Goal: Task Accomplishment & Management: Complete application form

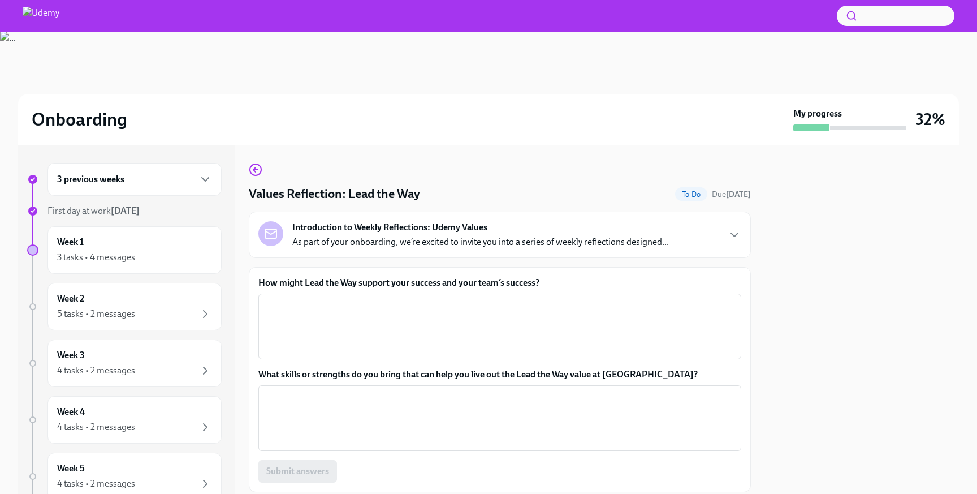
click at [861, 227] on div at bounding box center [861, 319] width 194 height 349
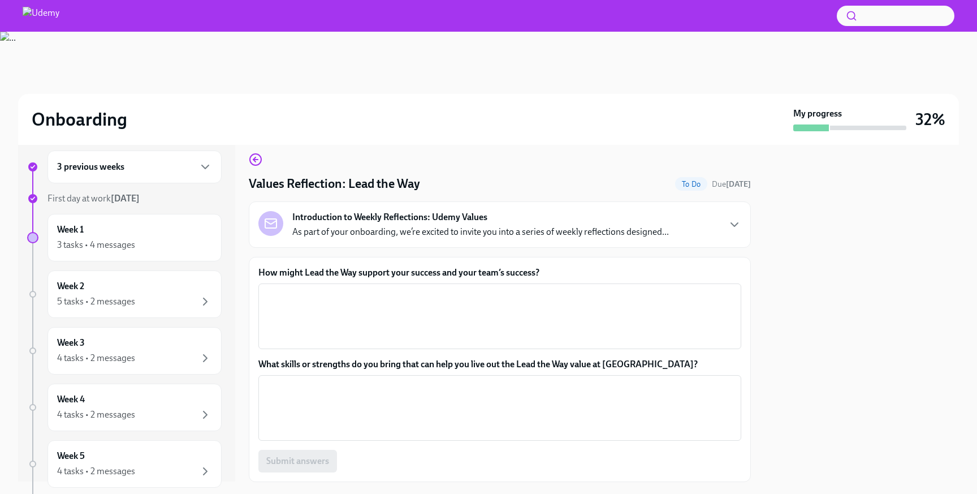
scroll to position [3, 0]
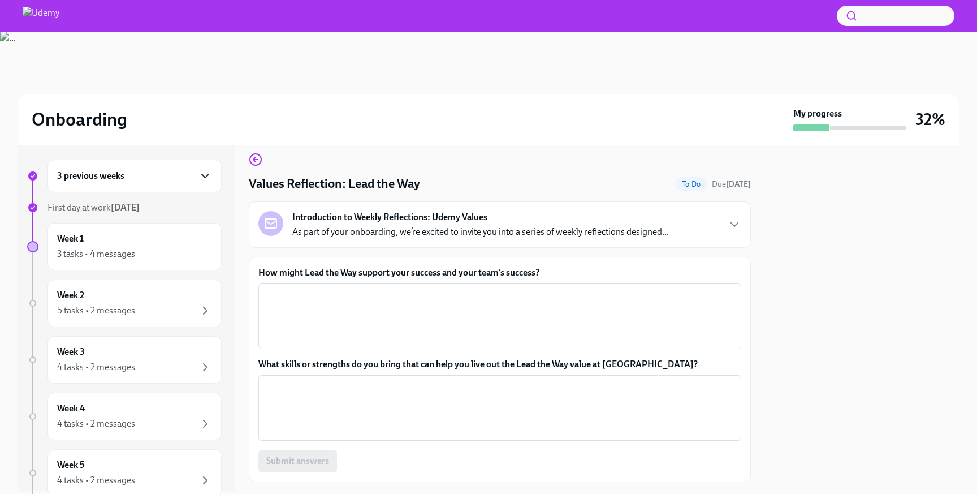
click at [204, 182] on icon "button" at bounding box center [205, 176] width 14 height 14
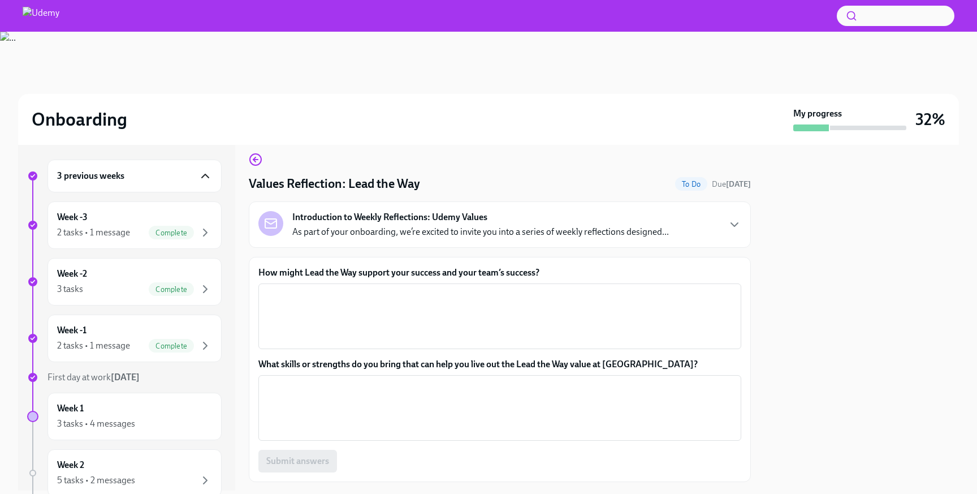
click at [204, 182] on icon "button" at bounding box center [205, 176] width 14 height 14
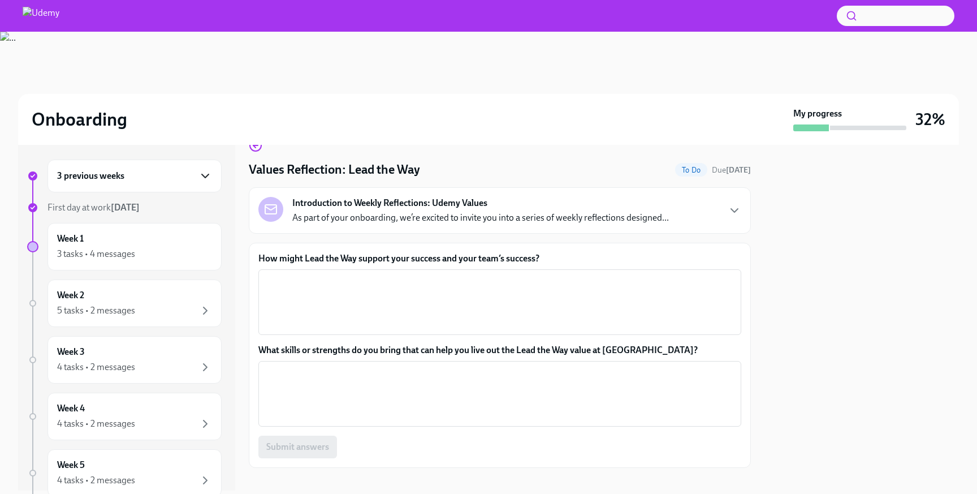
scroll to position [20, 0]
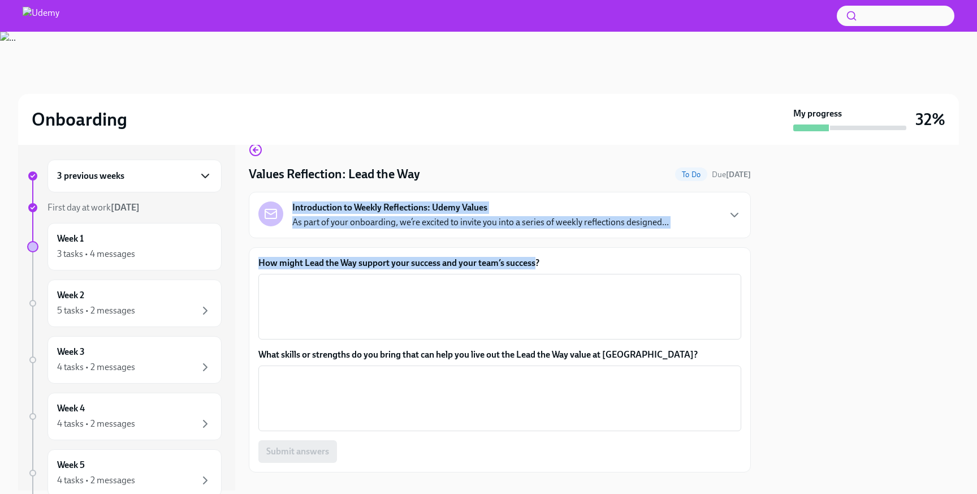
drag, startPoint x: 293, startPoint y: 208, endPoint x: 538, endPoint y: 260, distance: 250.3
click at [538, 260] on div "Values Reflection: Lead the Way To Do Due [DATE] Introduction to Weekly Reflect…" at bounding box center [500, 307] width 502 height 329
copy div "Introduction to Weekly Reflections: Udemy Values As part of your onboarding, we…"
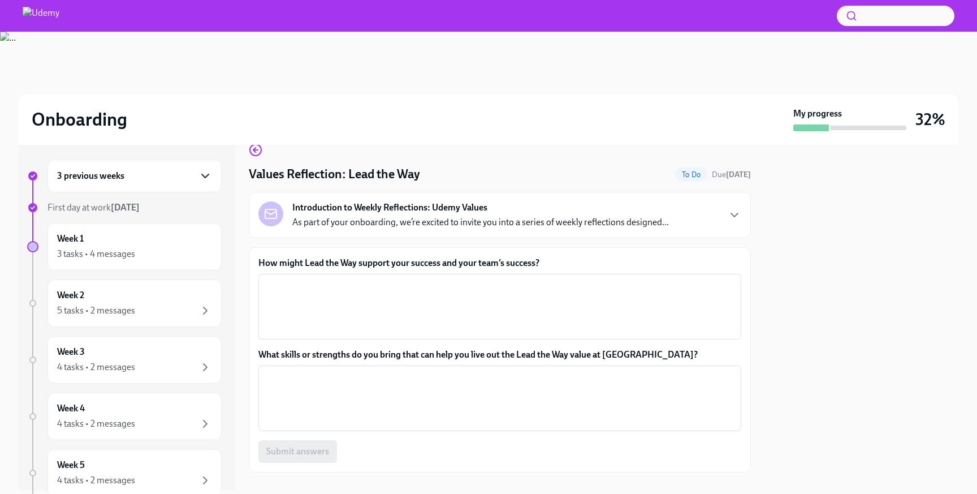
click at [528, 184] on div "Values Reflection: Lead the Way To Do Due [DATE] Introduction to Weekly Reflect…" at bounding box center [500, 307] width 502 height 329
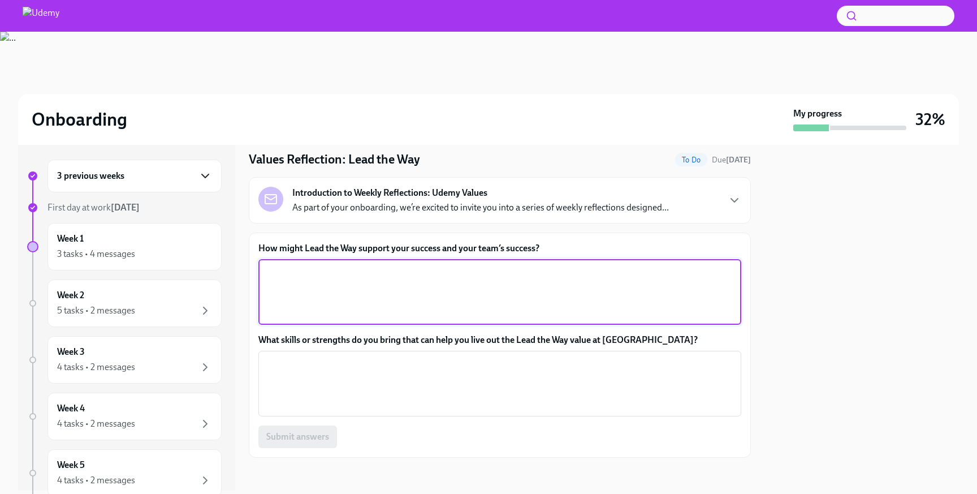
click at [496, 279] on textarea "How might Lead the Way support your success and your team’s success?" at bounding box center [499, 292] width 469 height 54
click at [322, 274] on textarea "By promoting each person" at bounding box center [499, 292] width 469 height 54
click at [368, 274] on textarea "By promoting each person" at bounding box center [499, 292] width 469 height 54
click at [319, 273] on textarea "By promoting each person" at bounding box center [499, 292] width 469 height 54
click at [387, 274] on textarea "By promoting for each person" at bounding box center [499, 292] width 469 height 54
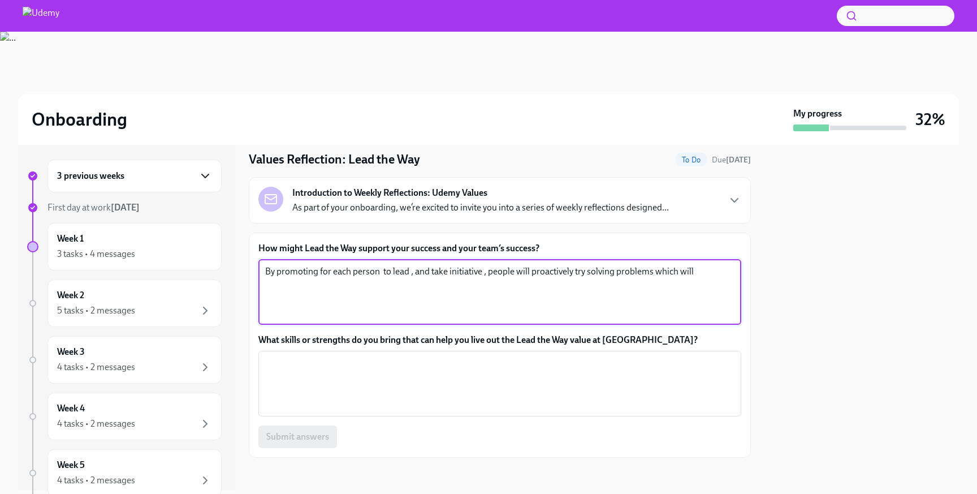
click at [701, 269] on textarea "By promoting for each person to lead , and take initiative , people will proact…" at bounding box center [499, 292] width 469 height 54
paste textarea "each person to lead and take initiative, people will proactively try solving pr…"
type textarea "By promoting each person to lead and take initiative, people will proactively t…"
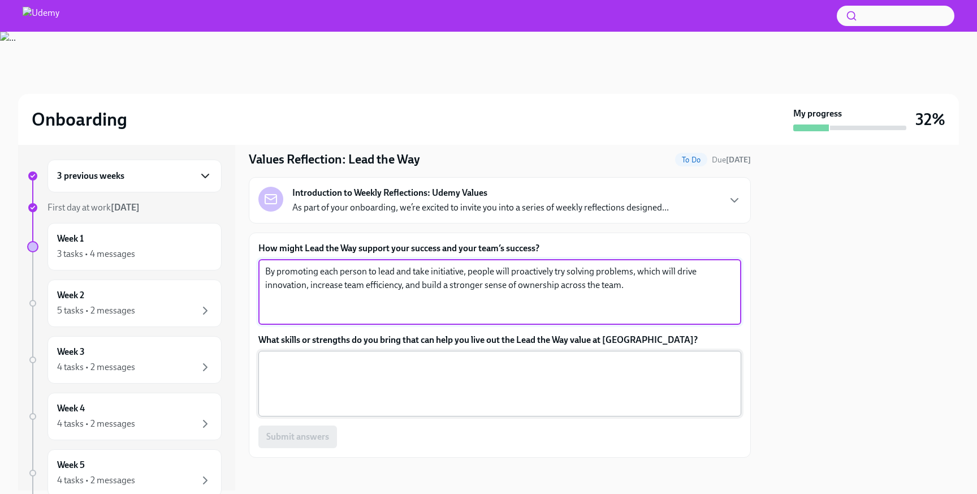
click at [539, 366] on textarea "What skills or strengths do you bring that can help you live out the Lead the W…" at bounding box center [499, 383] width 469 height 54
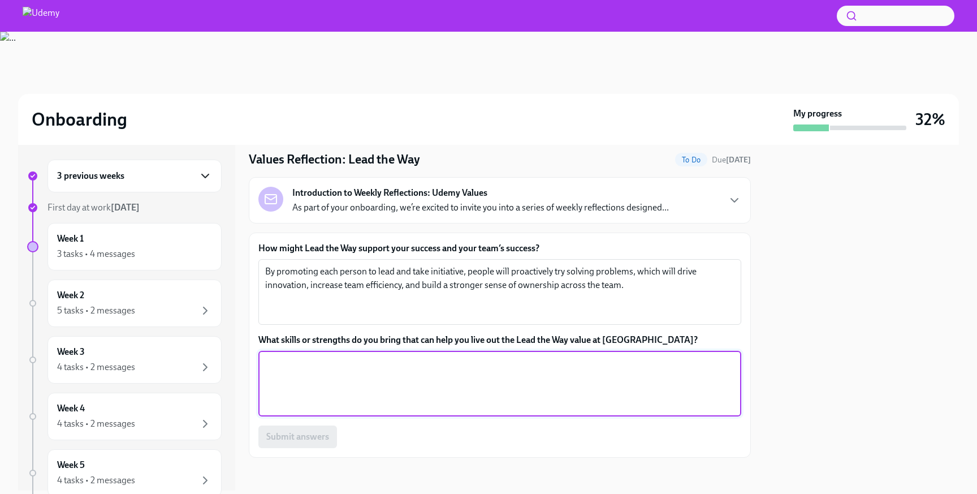
click at [512, 381] on textarea "What skills or strengths do you bring that can help you live out the Lead the W…" at bounding box center [499, 383] width 469 height 54
click at [484, 345] on label "What skills or strengths do you bring that can help you live out the Lead the W…" at bounding box center [499, 340] width 483 height 12
click at [484, 356] on textarea "What skills or strengths do you bring that can help you live out the Lead the W…" at bounding box center [499, 383] width 469 height 54
click at [484, 345] on label "What skills or strengths do you bring that can help you live out the Lead the W…" at bounding box center [499, 340] width 483 height 12
click at [484, 356] on textarea "What skills or strengths do you bring that can help you live out the Lead the W…" at bounding box center [499, 383] width 469 height 54
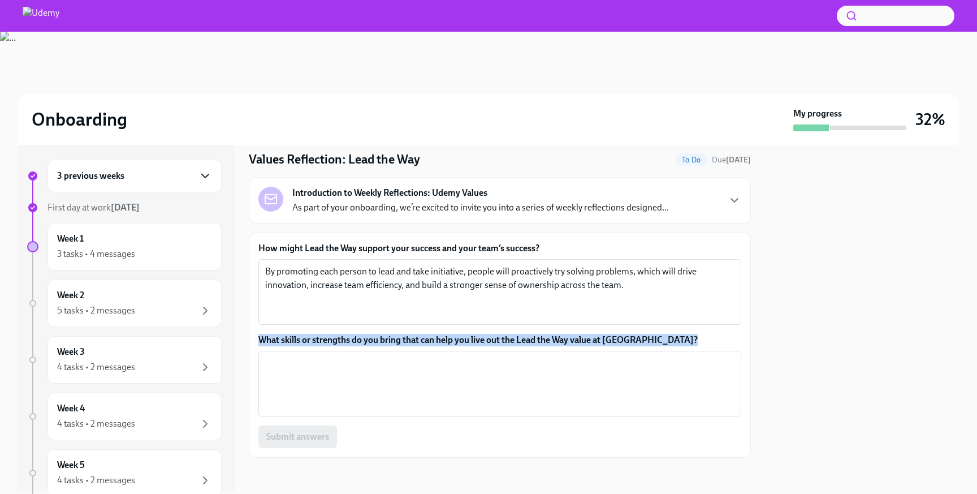
click at [484, 345] on label "What skills or strengths do you bring that can help you live out the Lead the W…" at bounding box center [499, 340] width 483 height 12
click at [484, 356] on textarea "What skills or strengths do you bring that can help you live out the Lead the W…" at bounding box center [499, 383] width 469 height 54
copy label "What skills or strengths do you bring that can help you live out the Lead the W…"
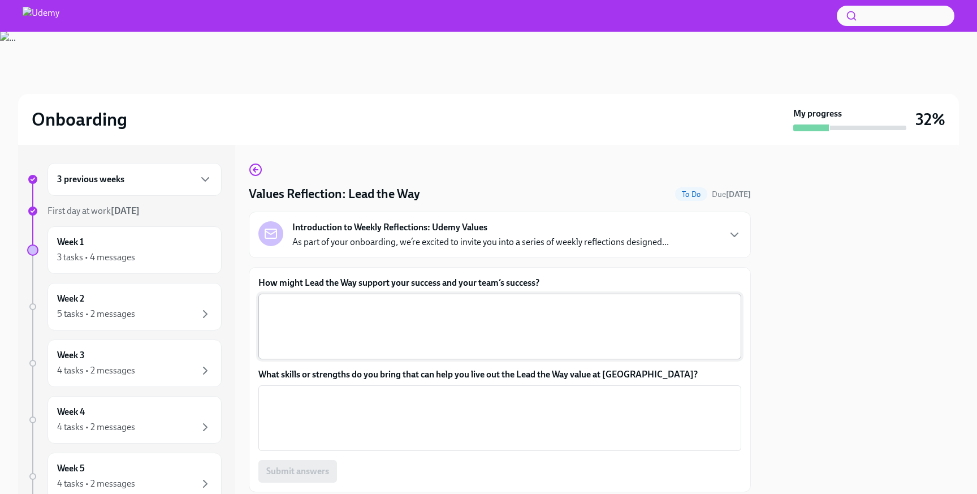
click at [375, 323] on textarea "How might Lead the Way support your success and your team’s success?" at bounding box center [499, 326] width 469 height 54
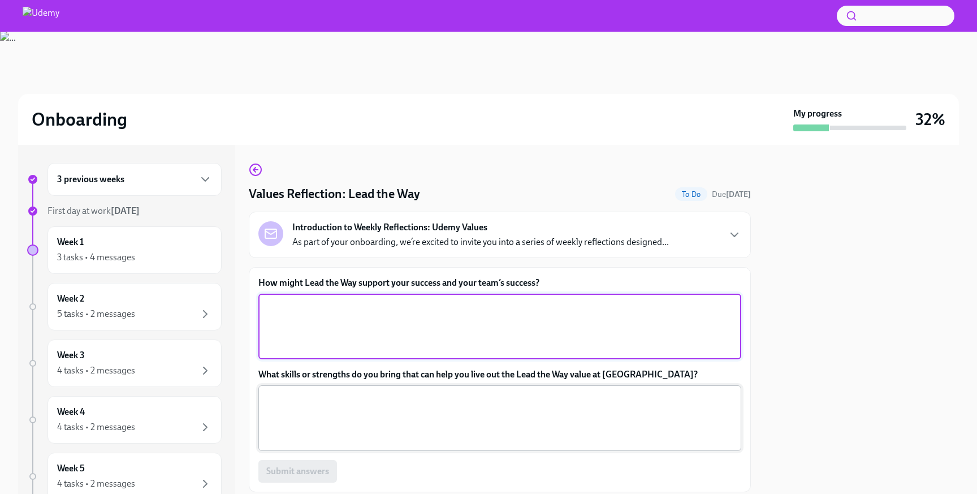
click at [370, 398] on textarea "What skills or strengths do you bring that can help you live out the Lead the W…" at bounding box center [499, 418] width 469 height 54
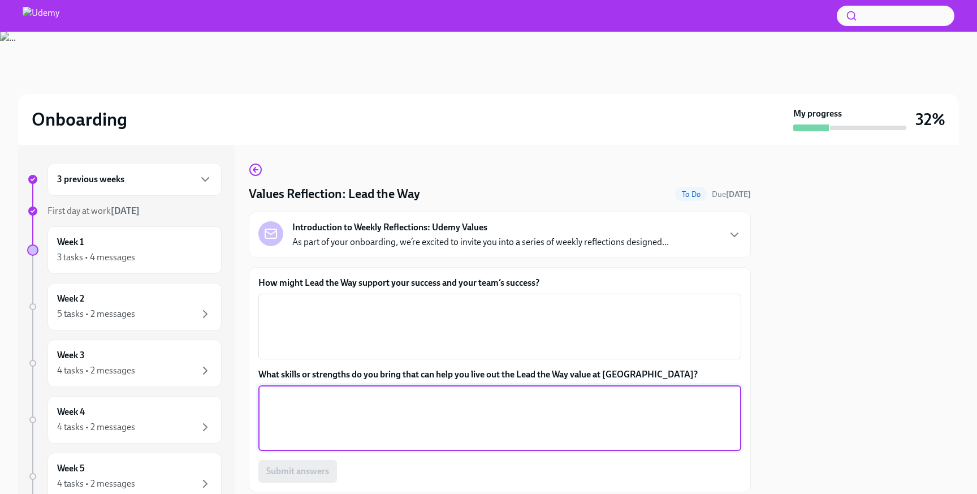
paste textarea "I bring a proactive mindset and a strong sense of ownership, which help me take…"
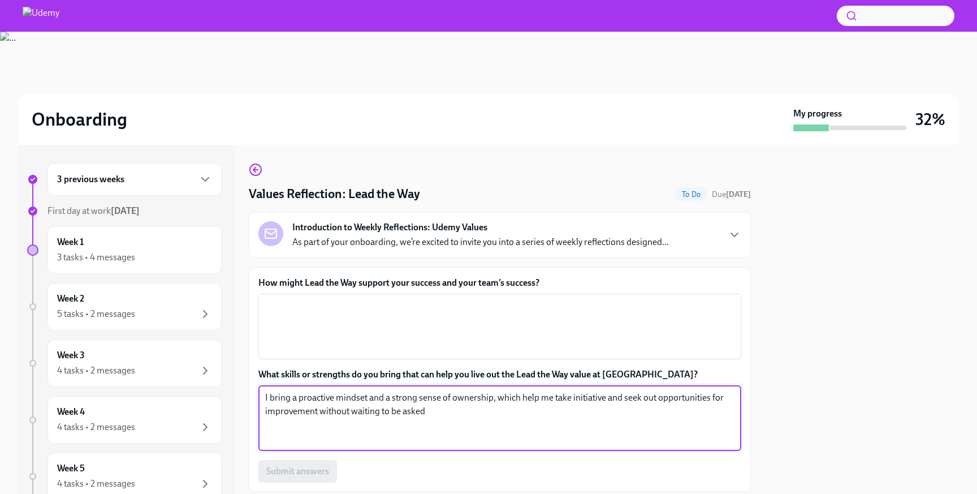
type textarea "I bring a proactive mindset and a strong sense of ownership, which help me take…"
click at [373, 332] on textarea "How might Lead the Way support your success and your team’s success?" at bounding box center [499, 326] width 469 height 54
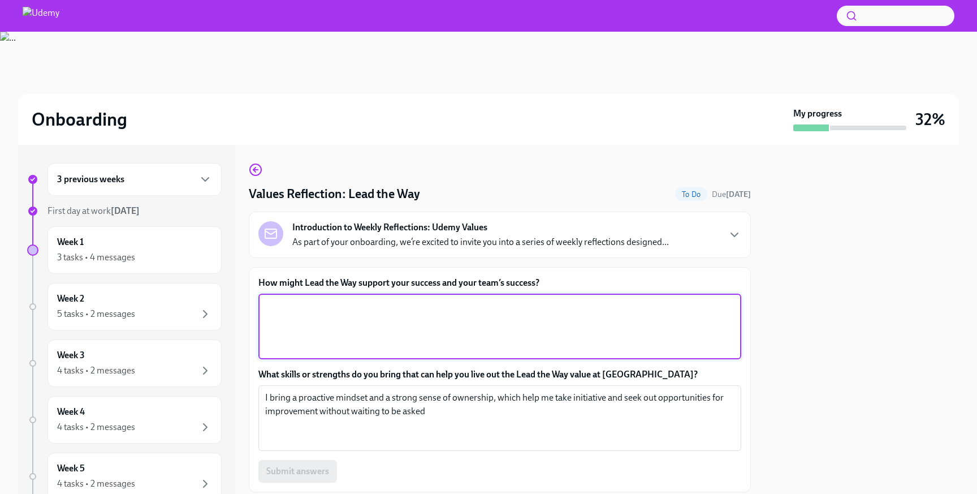
paste textarea "By promoting each person to lead and take initiative, people will proactively t…"
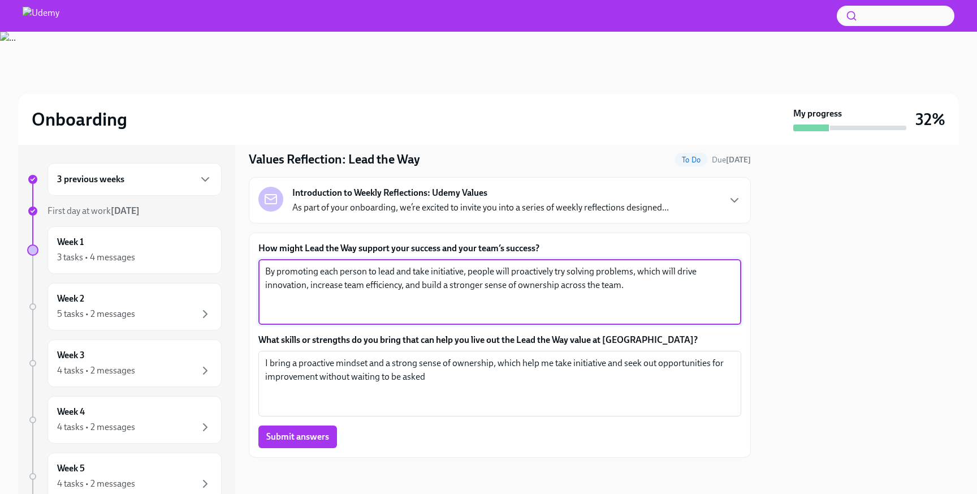
type textarea "By promoting each person to lead and take initiative, people will proactively t…"
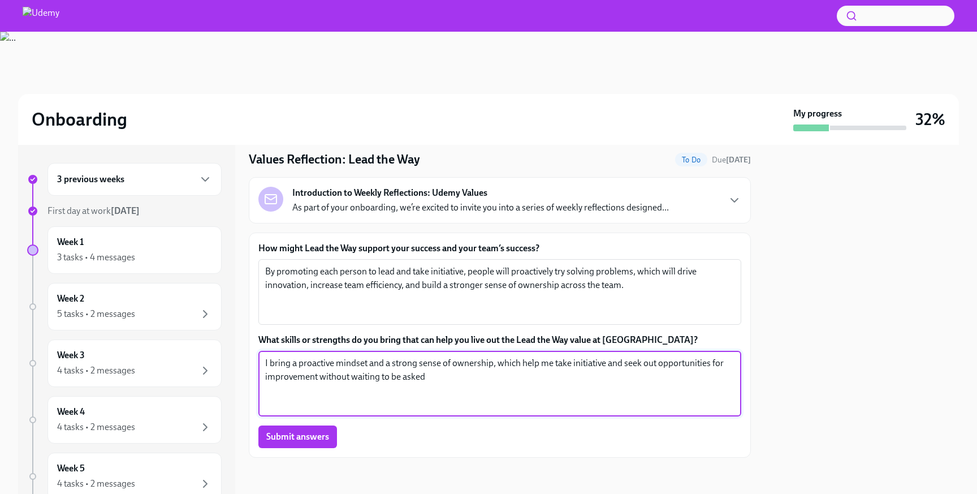
click at [435, 383] on textarea "I bring a proactive mindset and a strong sense of ownership, which help me take…" at bounding box center [499, 383] width 469 height 54
type textarea "I bring a proactive mindset and a strong sense of ownership, which help me take…"
click at [319, 439] on span "Submit answers" at bounding box center [297, 436] width 63 height 11
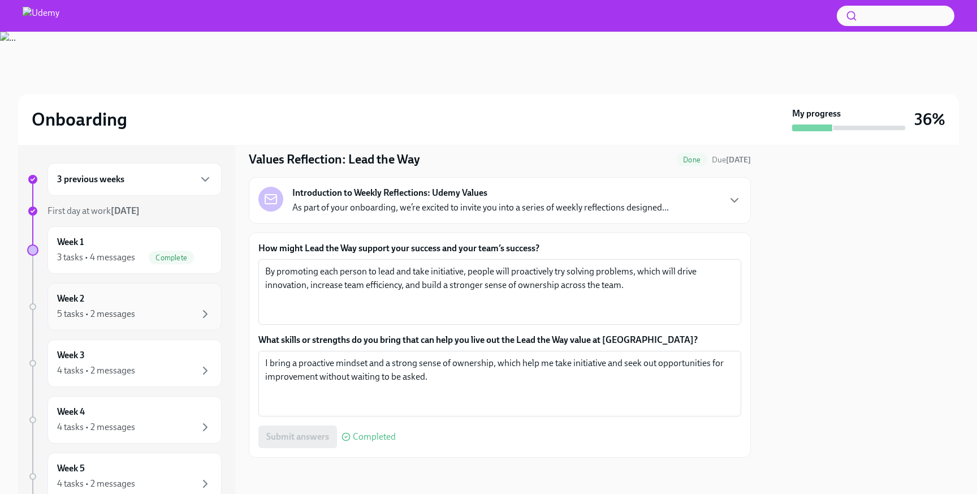
click at [196, 311] on div "5 tasks • 2 messages" at bounding box center [134, 314] width 155 height 14
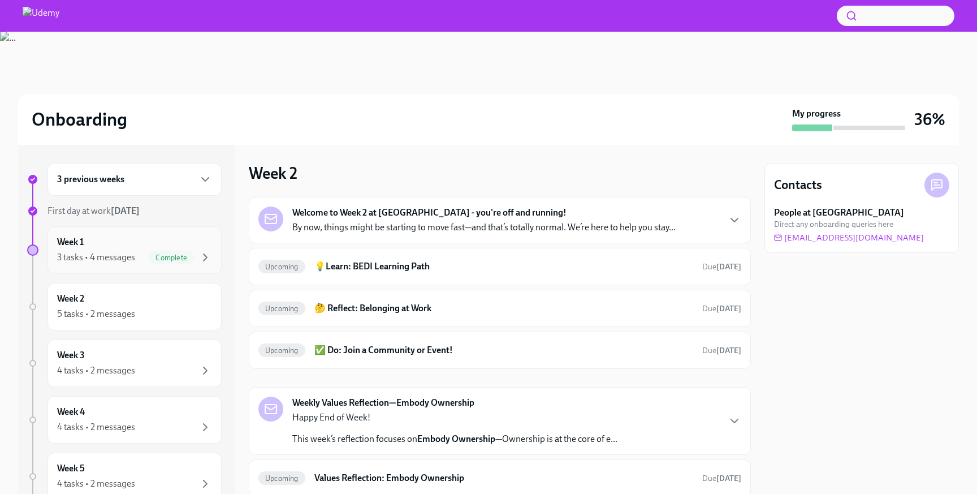
click at [171, 261] on span "Complete" at bounding box center [171, 257] width 45 height 8
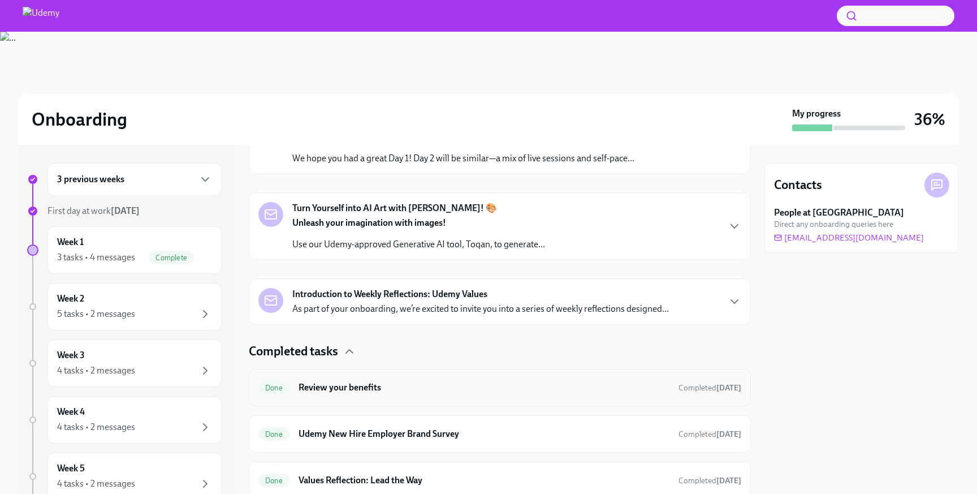
scroll to position [279, 0]
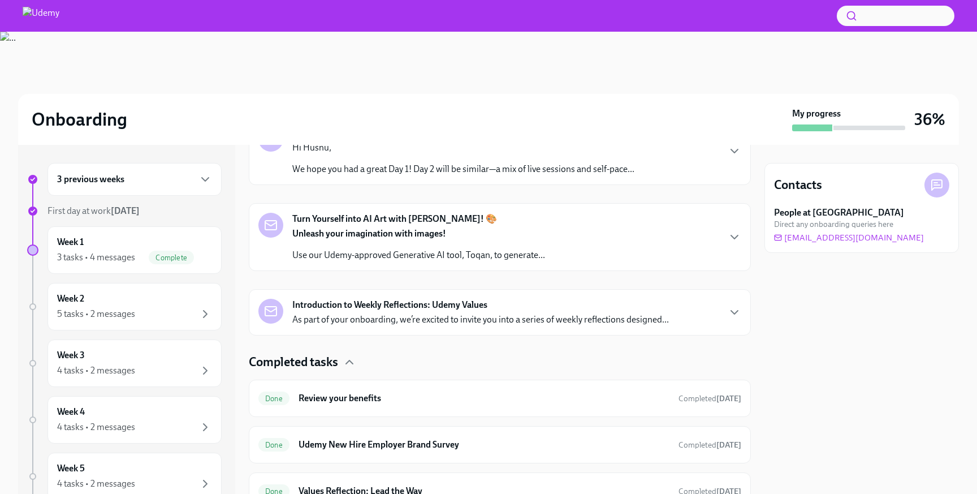
click at [378, 321] on p "As part of your onboarding, we’re excited to invite you into a series of weekly…" at bounding box center [480, 319] width 377 height 12
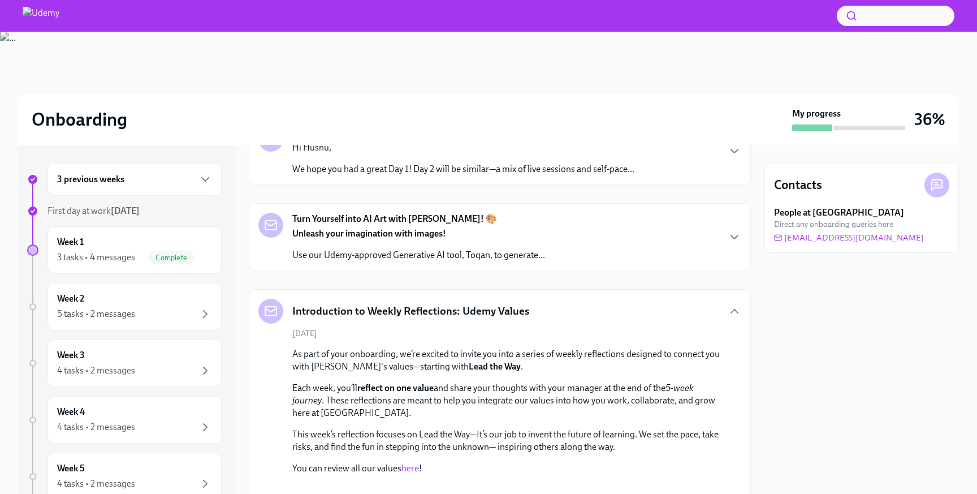
click at [381, 308] on h5 "Introduction to Weekly Reflections: Udemy Values" at bounding box center [410, 311] width 237 height 15
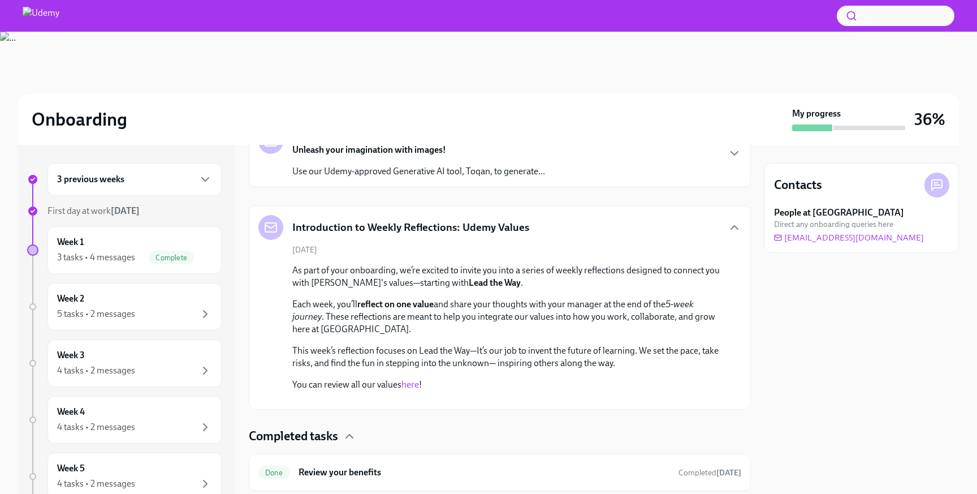
scroll to position [362, 0]
click at [408, 382] on link "here" at bounding box center [410, 384] width 18 height 11
click at [180, 300] on div "Week 2 5 tasks • 2 messages" at bounding box center [134, 306] width 155 height 28
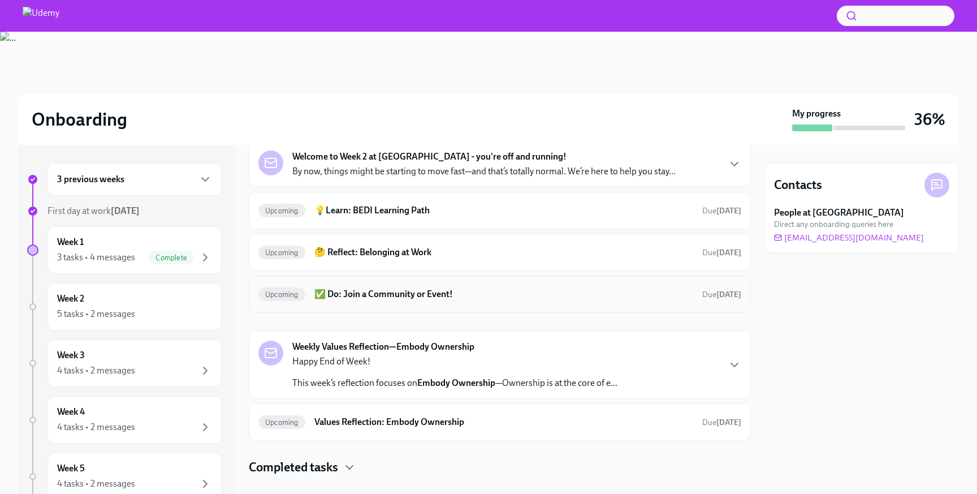
scroll to position [71, 0]
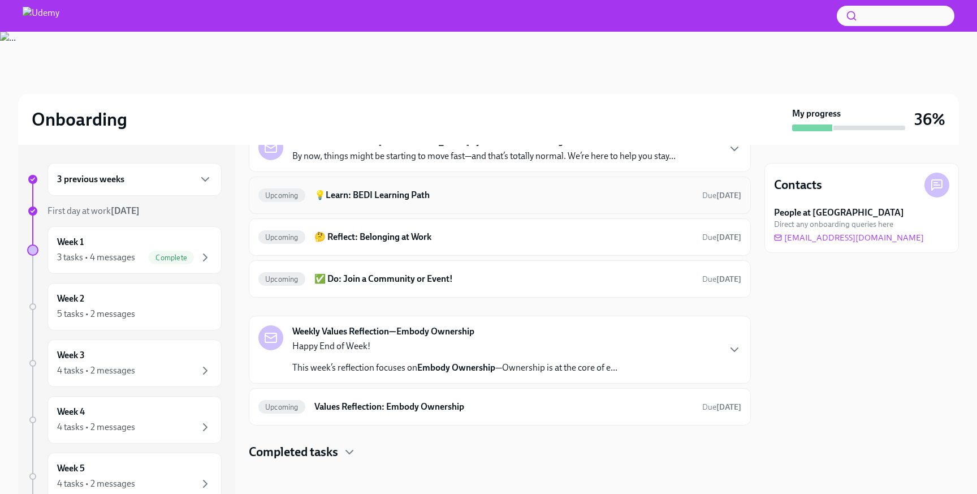
click at [407, 193] on h6 "💡Learn: BEDI Learning Path" at bounding box center [503, 195] width 379 height 12
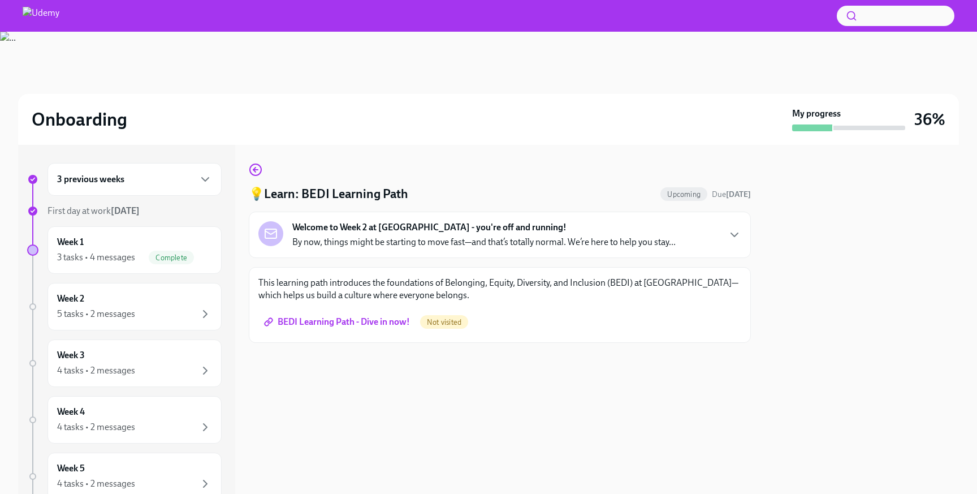
click at [257, 178] on div "💡Learn: BEDI Learning Path Upcoming Due [DATE] Welcome to Week 2 at [GEOGRAPHIC…" at bounding box center [500, 253] width 502 height 180
click at [256, 178] on div "💡Learn: BEDI Learning Path Upcoming Due [DATE] Welcome to Week 2 at [GEOGRAPHIC…" at bounding box center [500, 253] width 502 height 180
click at [253, 169] on icon "button" at bounding box center [254, 169] width 2 height 5
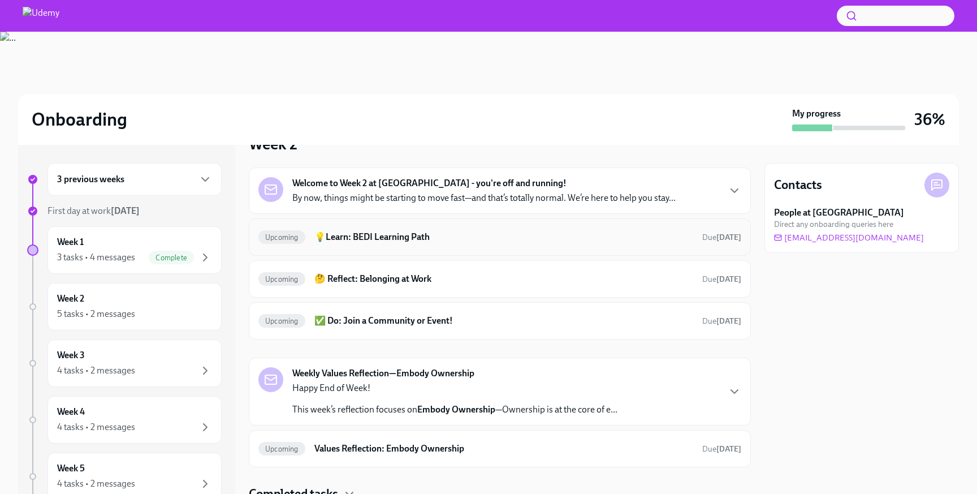
scroll to position [40, 0]
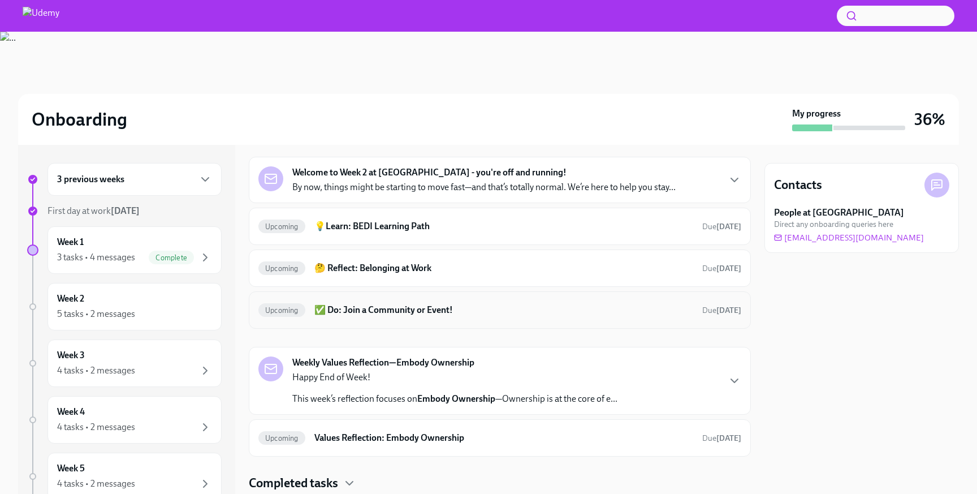
click at [391, 303] on div "Upcoming ✅ Do: Join a Community or Event! Due [DATE]" at bounding box center [499, 310] width 483 height 18
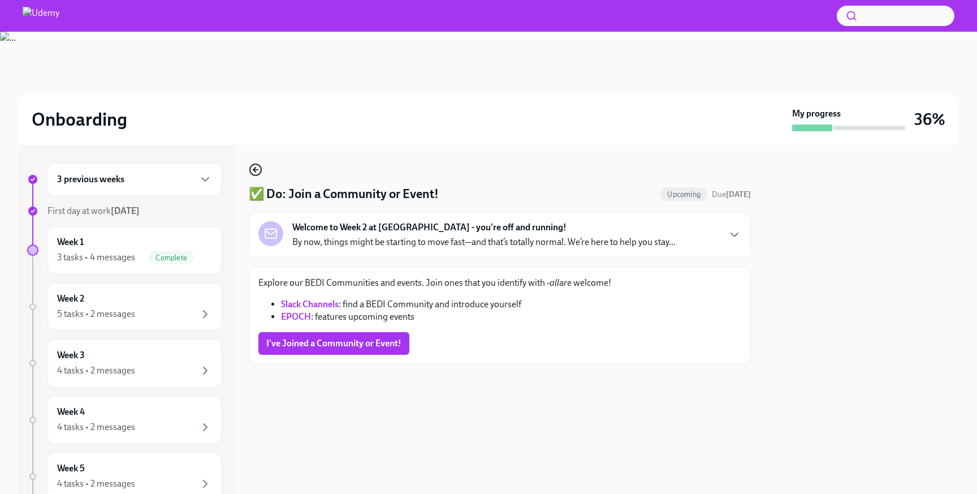
click at [258, 174] on icon "button" at bounding box center [256, 170] width 14 height 14
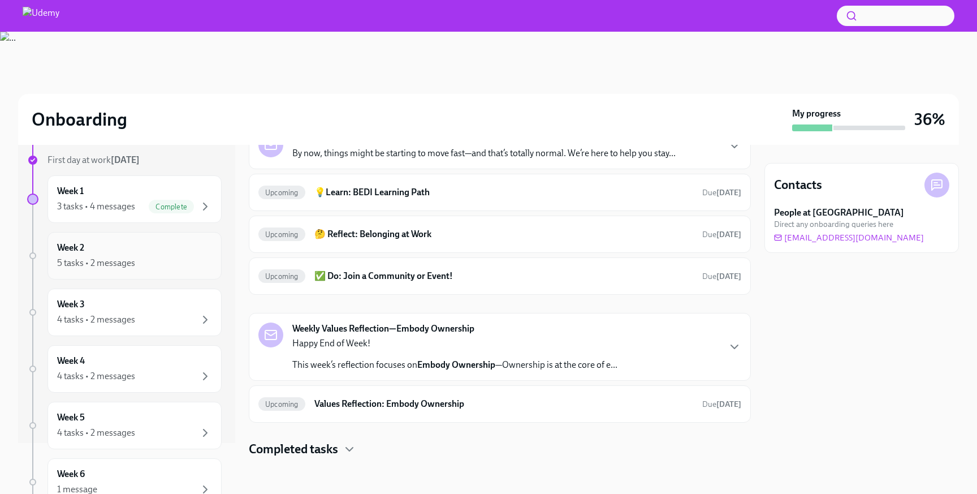
scroll to position [55, 0]
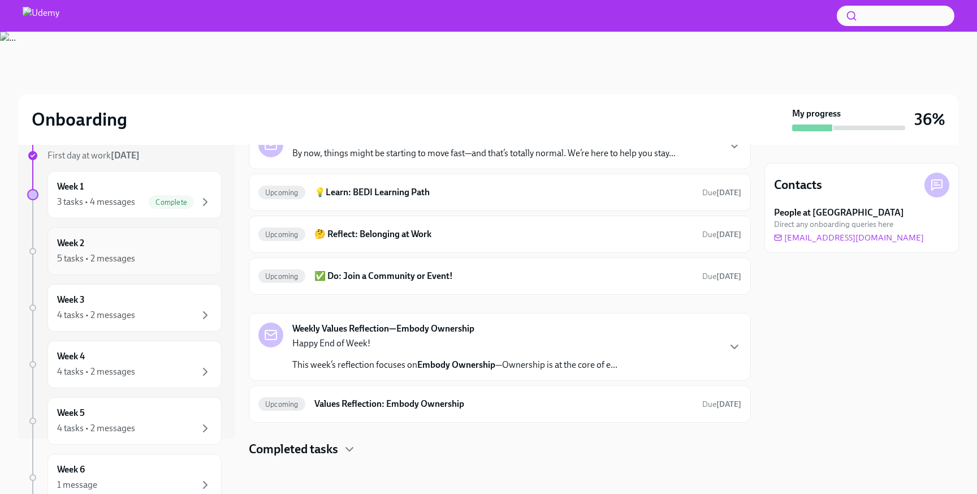
click at [168, 248] on div "Week 2 5 tasks • 2 messages" at bounding box center [134, 251] width 155 height 28
click at [319, 459] on div at bounding box center [500, 475] width 502 height 36
click at [319, 452] on h4 "Completed tasks" at bounding box center [293, 448] width 89 height 17
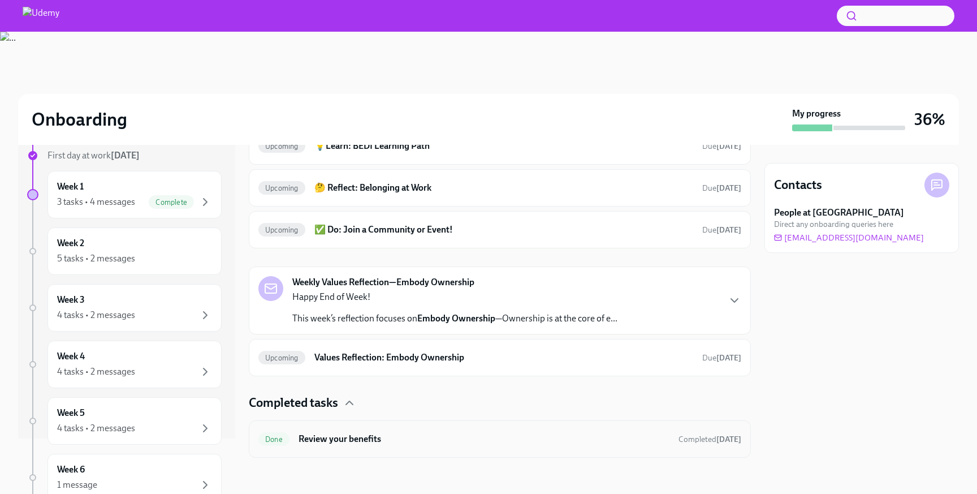
click at [339, 434] on h6 "Review your benefits" at bounding box center [484, 439] width 371 height 12
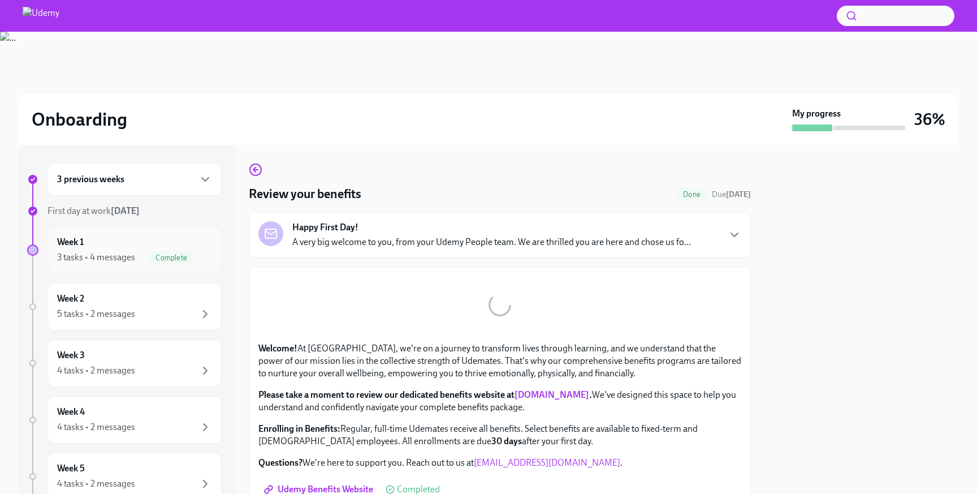
click at [143, 251] on div "3 tasks • 4 messages Complete" at bounding box center [134, 257] width 155 height 14
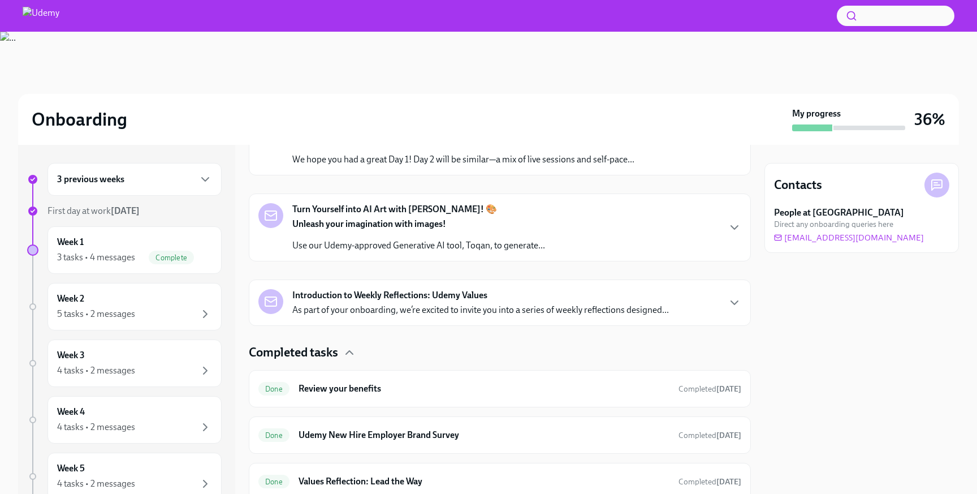
scroll to position [331, 0]
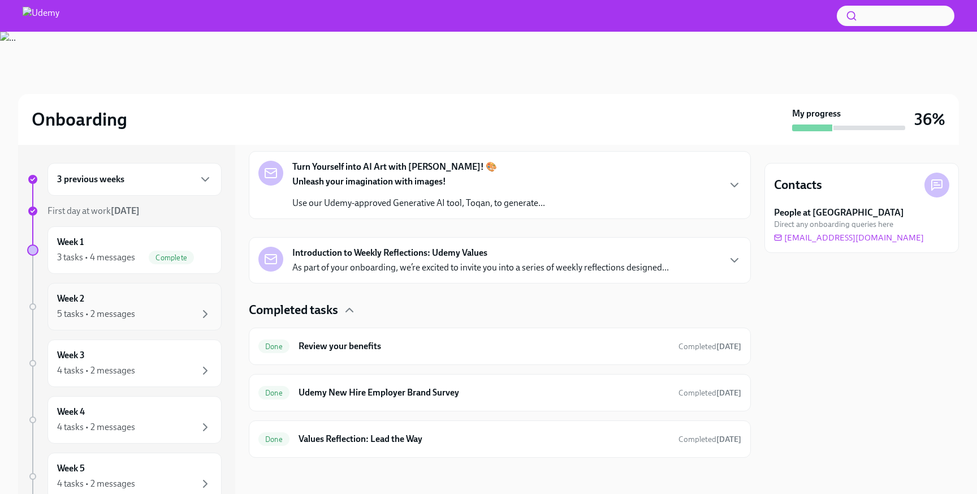
click at [194, 321] on div "Week 2 5 tasks • 2 messages" at bounding box center [134, 306] width 174 height 47
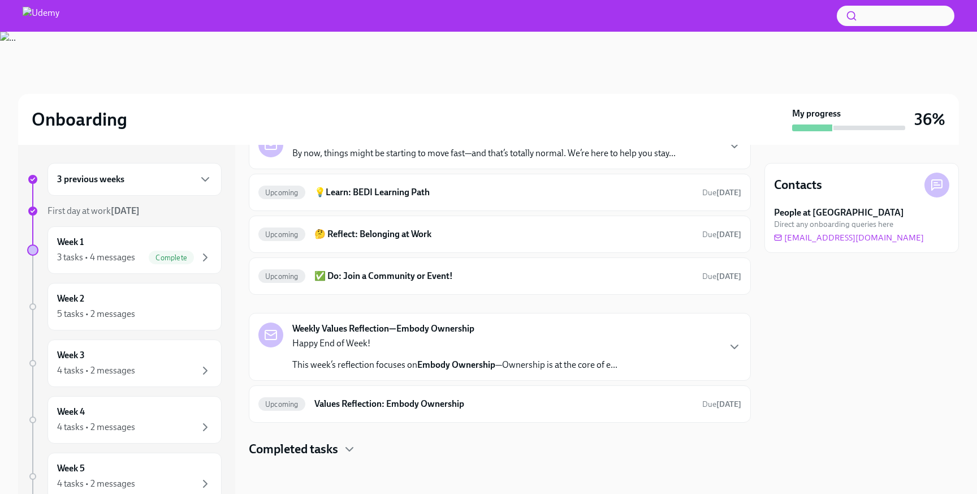
click at [287, 430] on div "Welcome to Week 2 at [GEOGRAPHIC_DATA] - you're off and running! By now, things…" at bounding box center [500, 290] width 502 height 335
click at [288, 438] on div "Welcome to Week 2 at [GEOGRAPHIC_DATA] - you're off and running! By now, things…" at bounding box center [500, 290] width 502 height 335
click at [295, 446] on h4 "Completed tasks" at bounding box center [293, 448] width 89 height 17
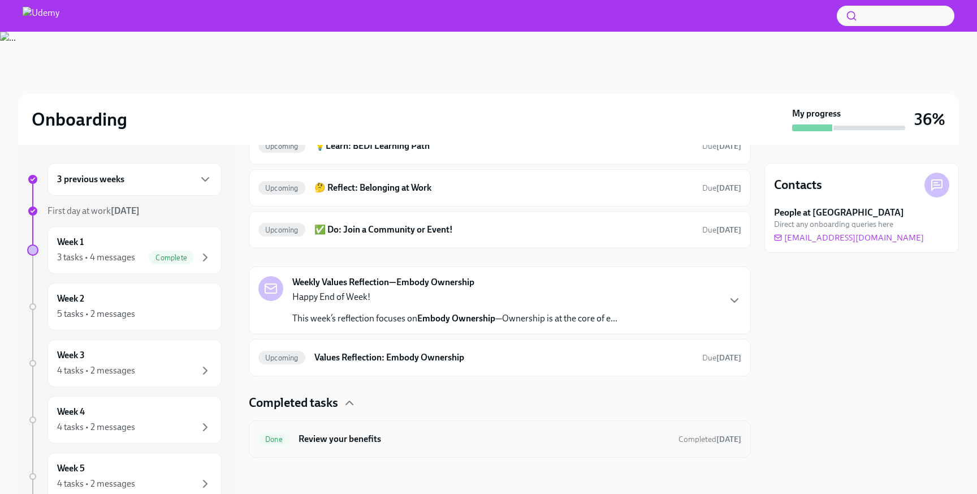
click at [315, 443] on h6 "Review your benefits" at bounding box center [484, 439] width 371 height 12
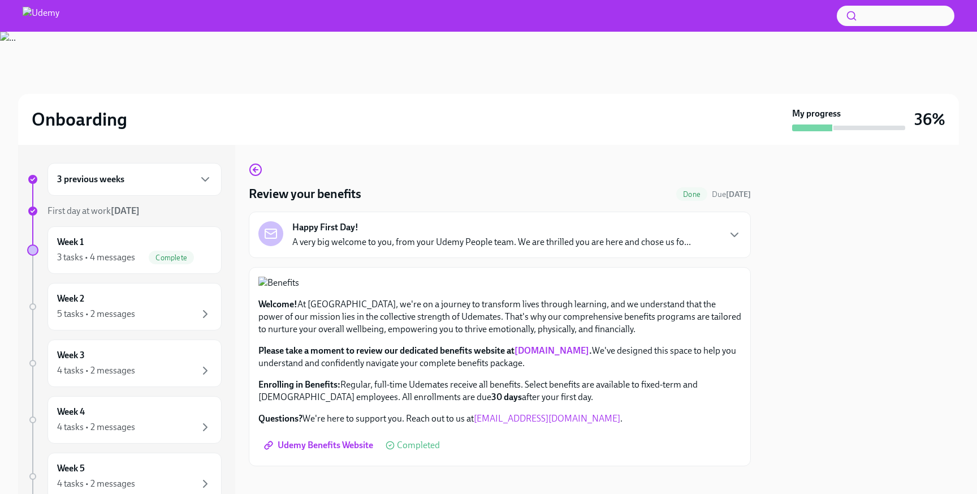
scroll to position [268, 0]
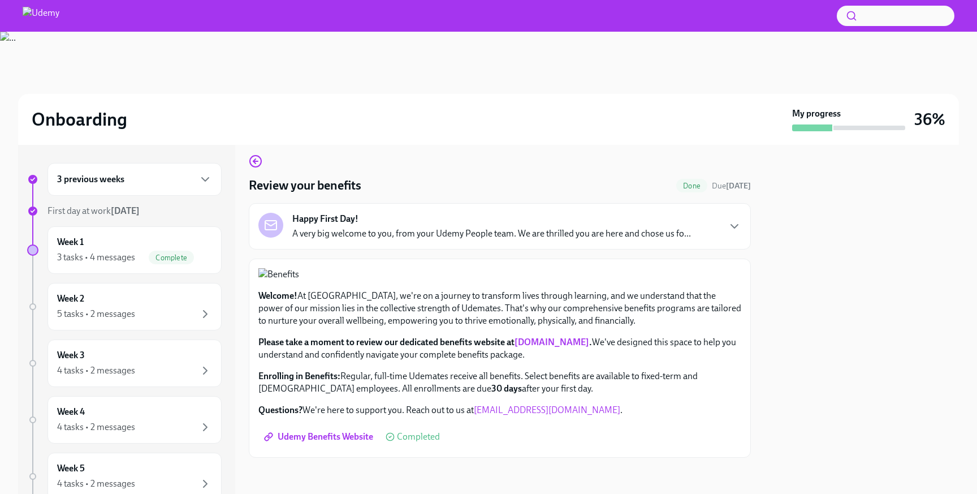
click at [328, 440] on span "Udemy Benefits Website" at bounding box center [319, 436] width 107 height 11
click at [142, 367] on div "4 tasks • 2 messages" at bounding box center [134, 371] width 155 height 14
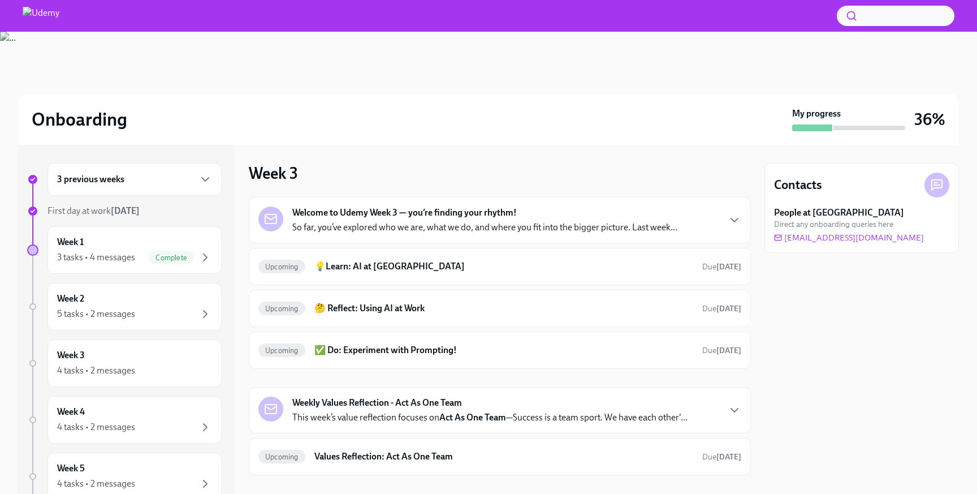
scroll to position [18, 0]
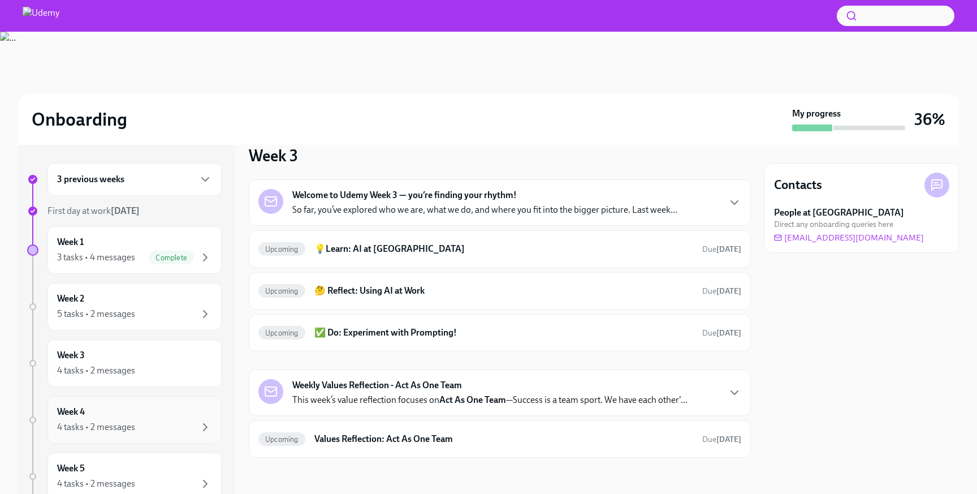
click at [159, 422] on div "4 tasks • 2 messages" at bounding box center [134, 427] width 155 height 14
click at [175, 464] on div "Week 5 4 tasks • 2 messages" at bounding box center [134, 476] width 155 height 28
click at [551, 207] on p "It’s your final week of onboarding , and we’re so glad you’ve been on this jour…" at bounding box center [480, 210] width 377 height 12
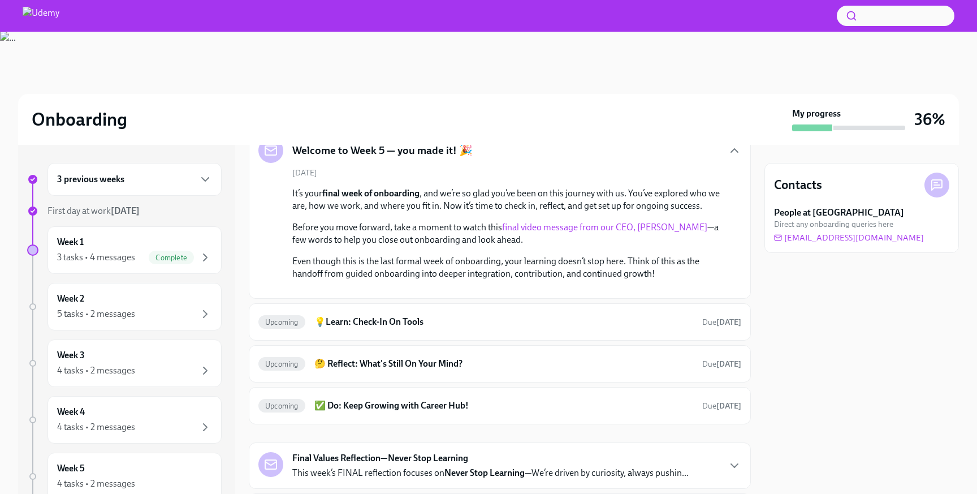
scroll to position [72, 0]
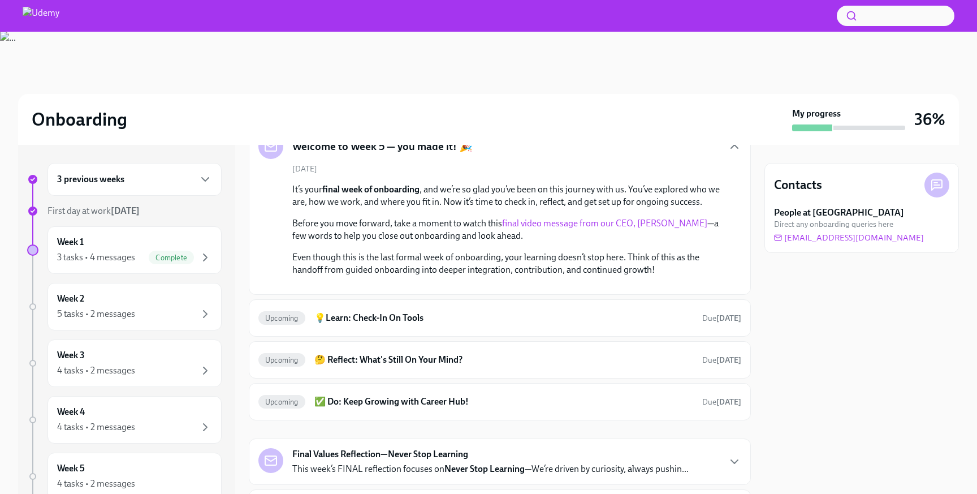
click at [695, 176] on div "[DATE] It’s your final week of onboarding , and we’re so glad you’ve been on th…" at bounding box center [499, 224] width 483 height 122
click at [732, 154] on div "Welcome to Week 5 — you made it! 🎉" at bounding box center [499, 146] width 483 height 25
click at [725, 152] on div "Welcome to Week 5 — you made it! 🎉" at bounding box center [499, 146] width 483 height 25
click at [729, 150] on icon "button" at bounding box center [735, 147] width 14 height 14
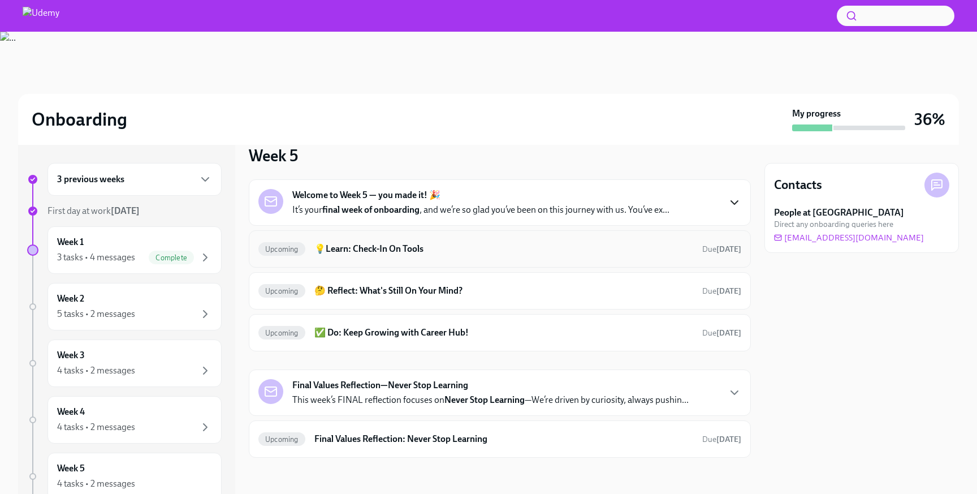
click at [516, 257] on div "Upcoming 💡Learn: Check-In On Tools Due [DATE]" at bounding box center [499, 249] width 483 height 18
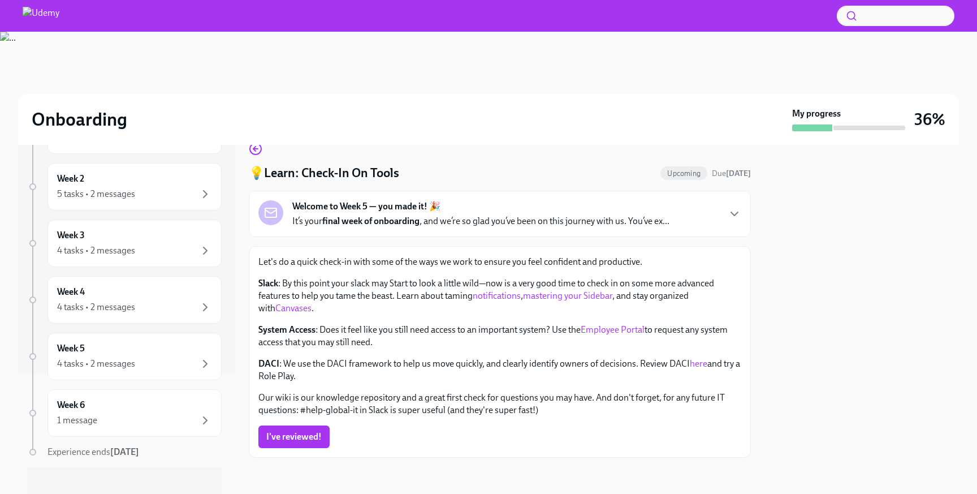
scroll to position [129, 0]
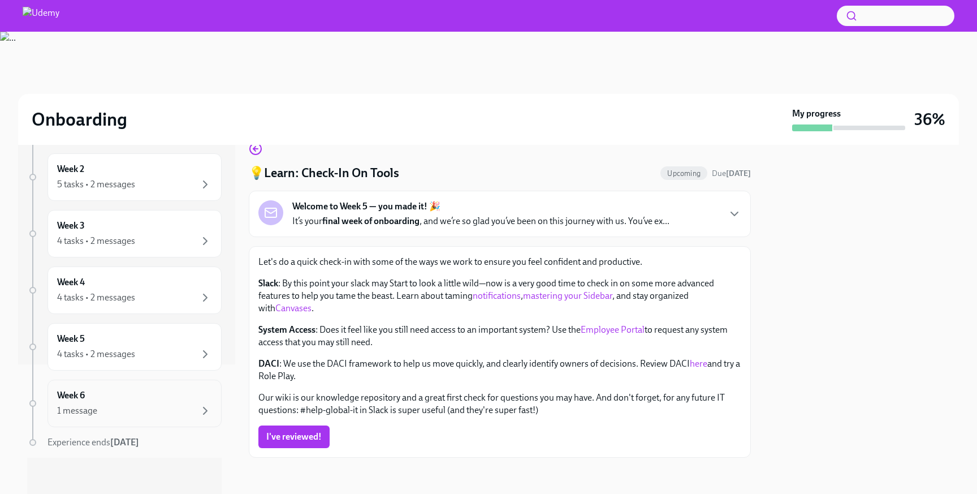
click at [193, 388] on div "Week 6 1 message" at bounding box center [134, 402] width 174 height 47
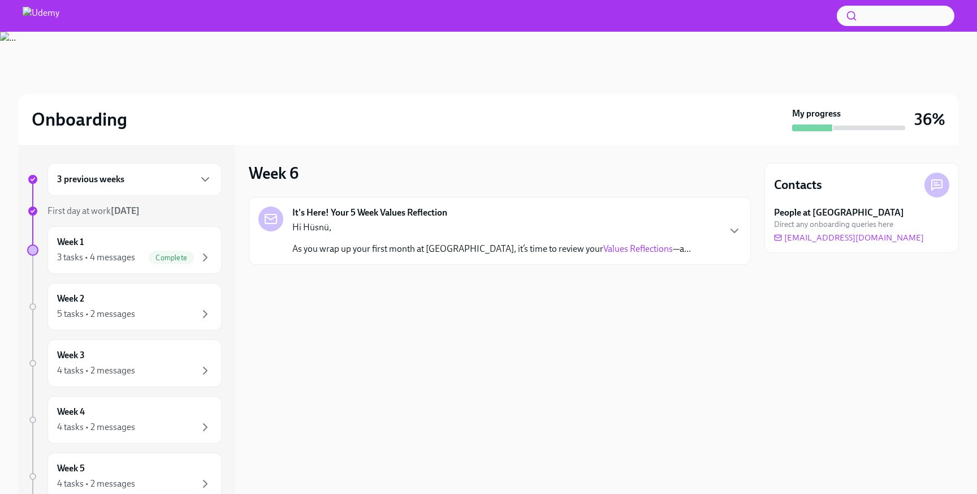
click at [339, 250] on p "As you wrap up your first month at [GEOGRAPHIC_DATA], it’s time to review your …" at bounding box center [491, 249] width 399 height 12
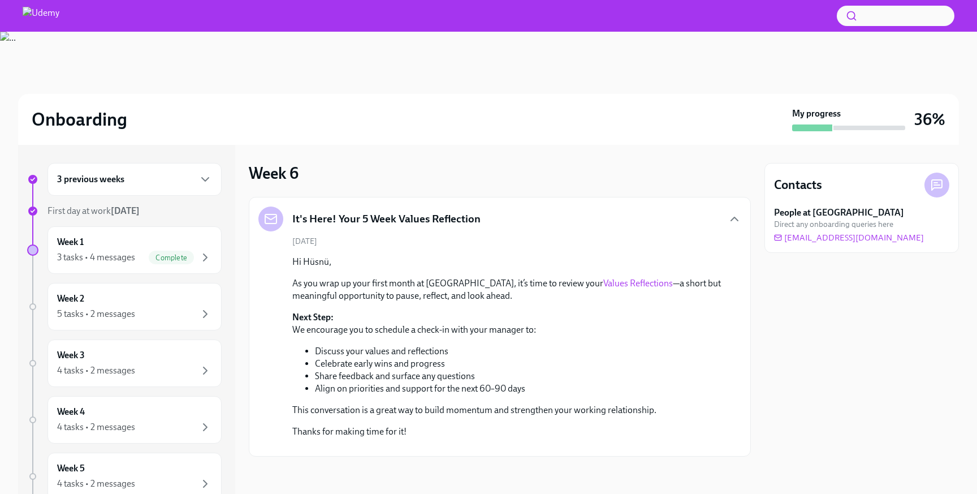
scroll to position [103, 0]
